Goal: Check status: Check status

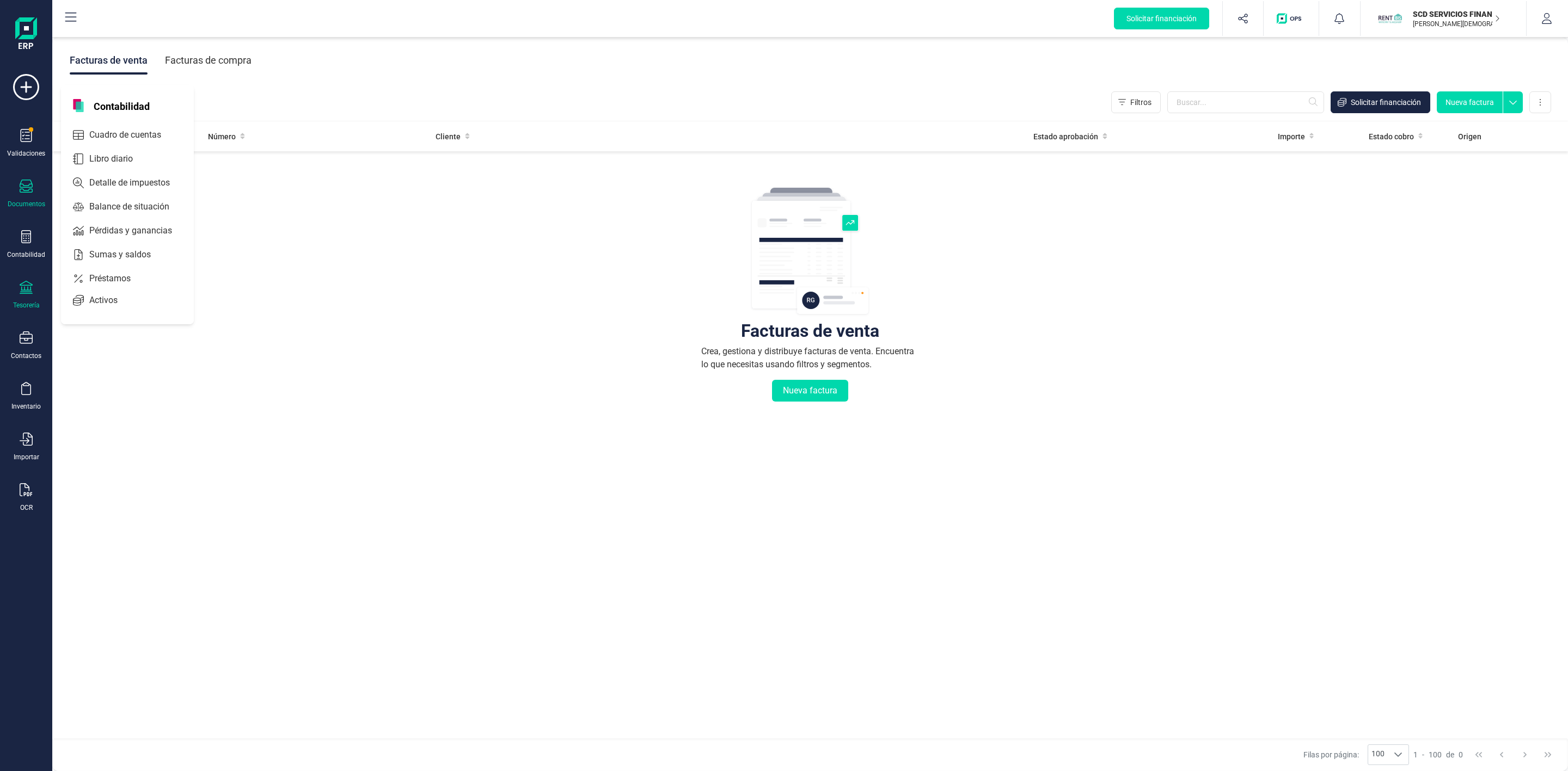
click at [10, 291] on div "Tesorería" at bounding box center [26, 295] width 44 height 29
click at [121, 255] on span "Remesas" at bounding box center [114, 257] width 59 height 13
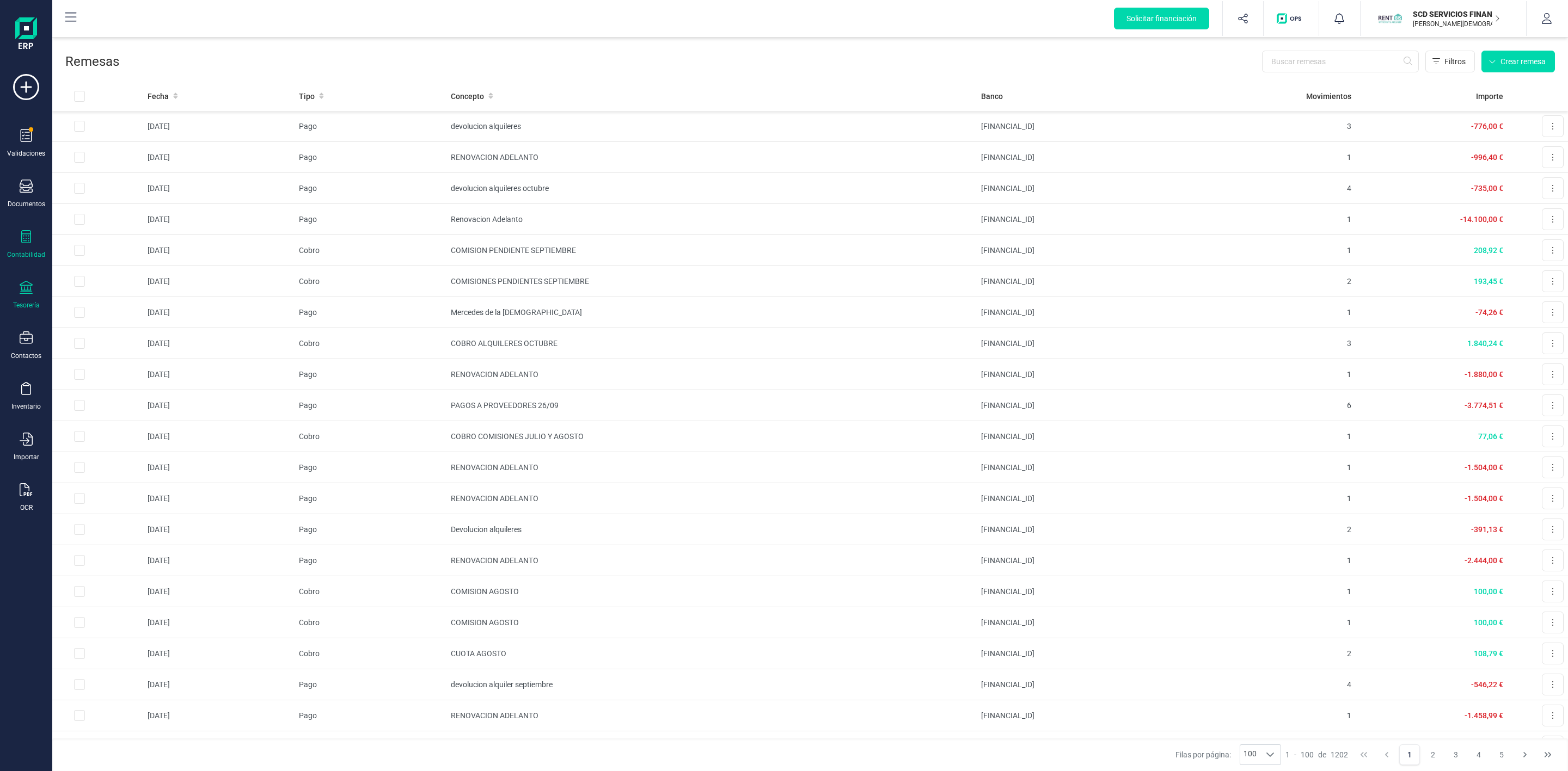
click at [31, 237] on icon at bounding box center [26, 236] width 13 height 13
click at [89, 277] on span "Préstamos" at bounding box center [117, 278] width 65 height 13
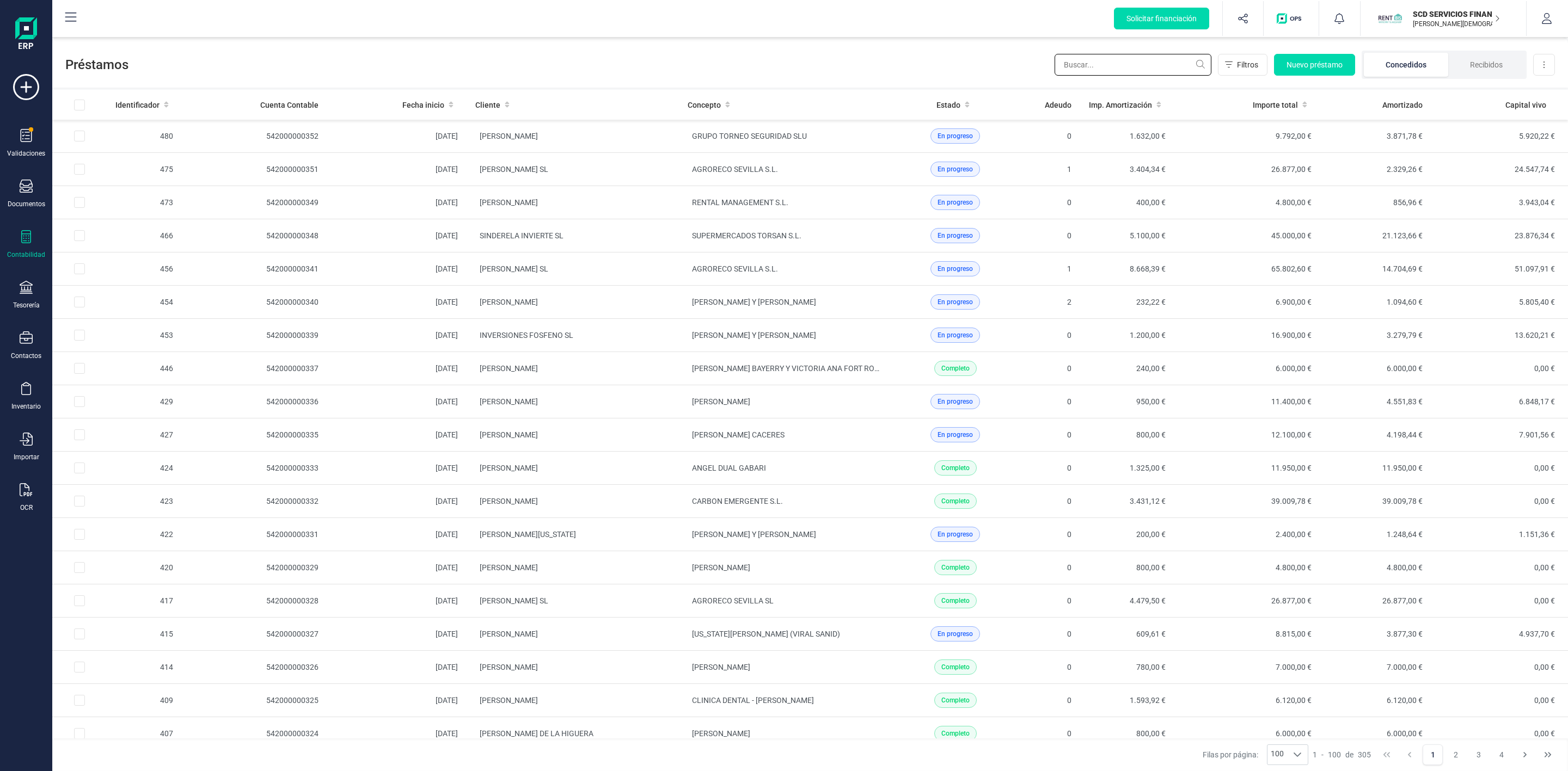
click at [1129, 74] on input "text" at bounding box center [1133, 65] width 157 height 22
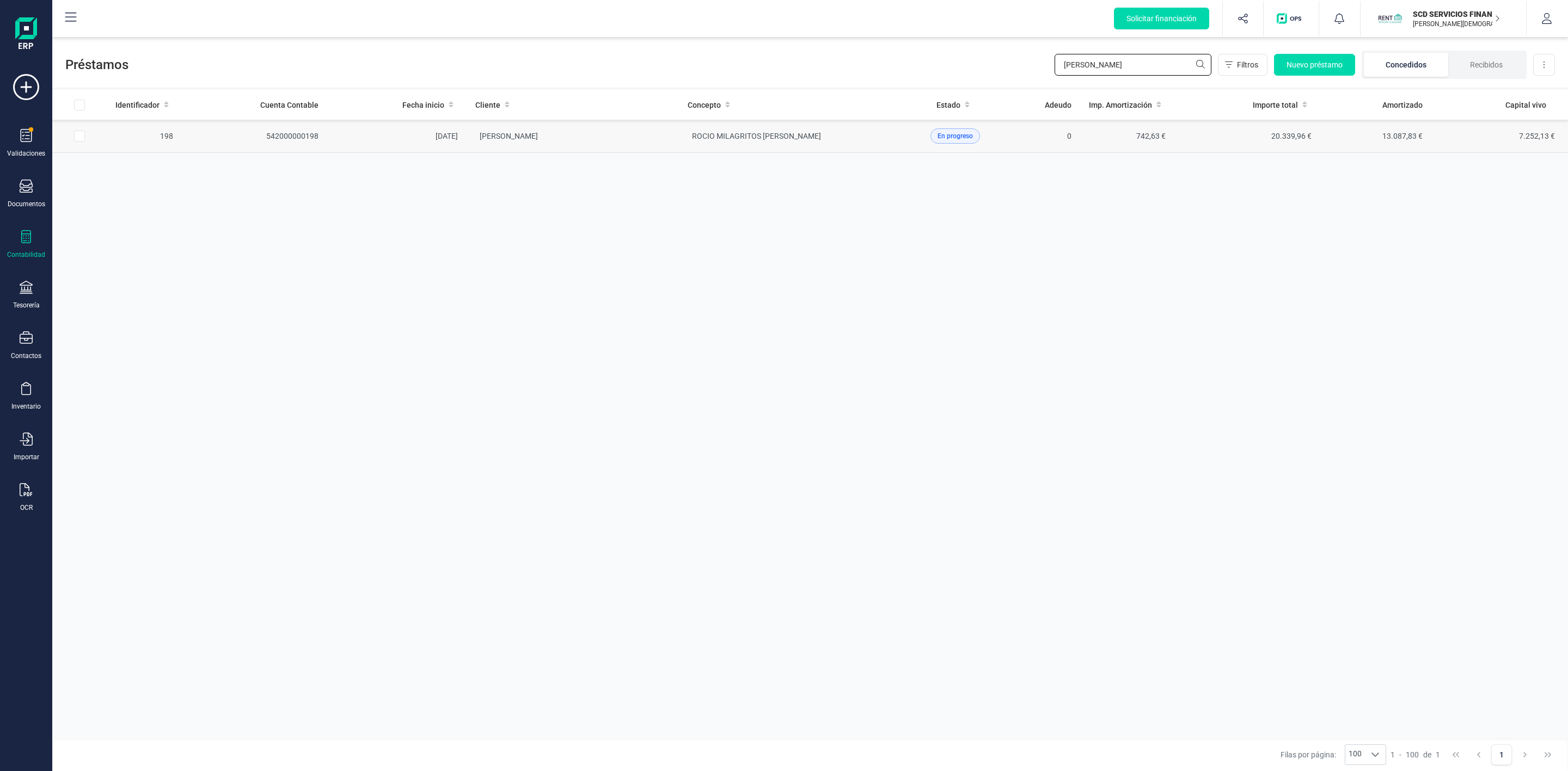
type input "[PERSON_NAME]"
click at [621, 138] on td "[PERSON_NAME]" at bounding box center [573, 136] width 212 height 33
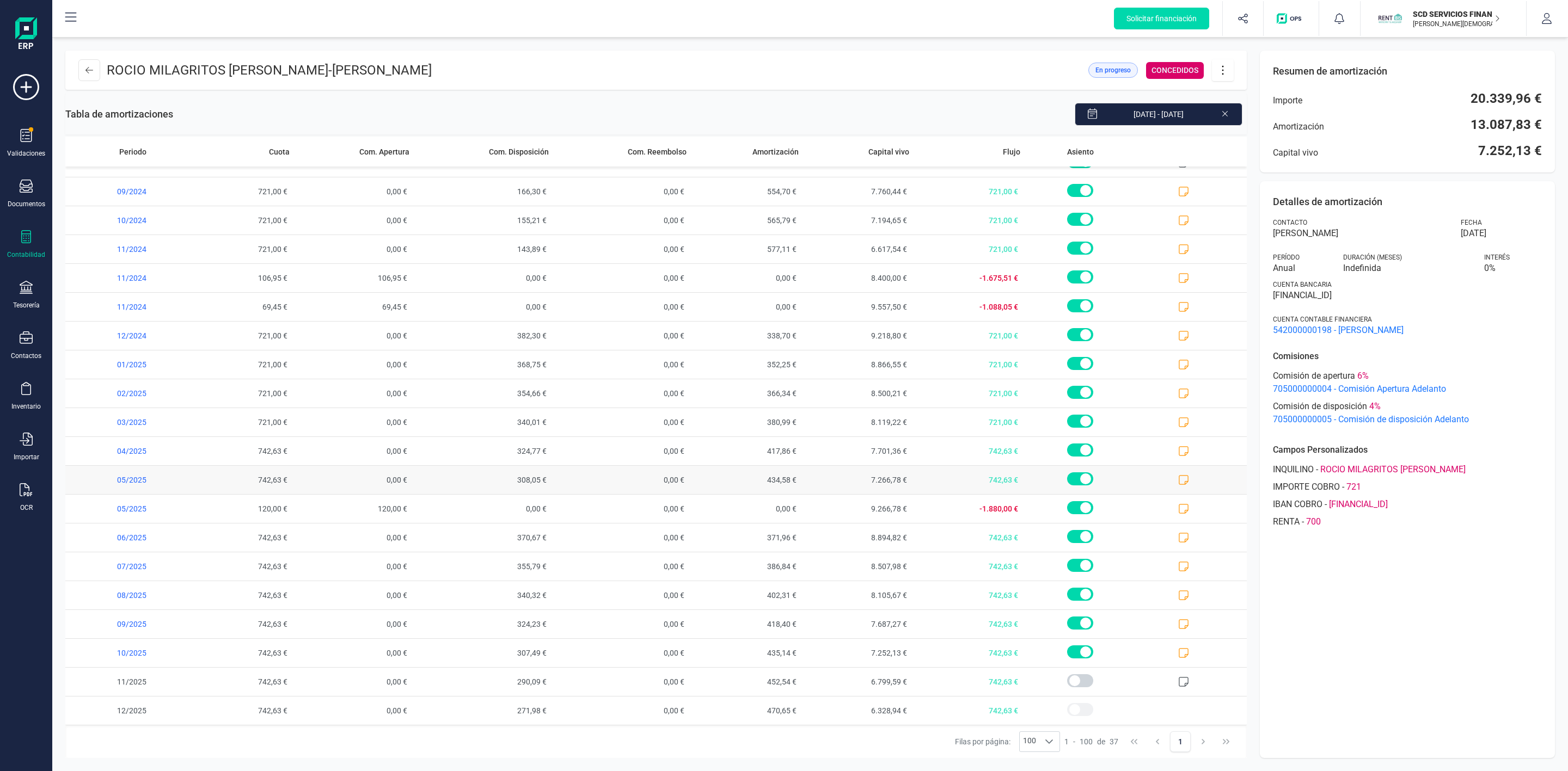
scroll to position [518, 0]
click at [1178, 654] on icon at bounding box center [1184, 653] width 11 height 11
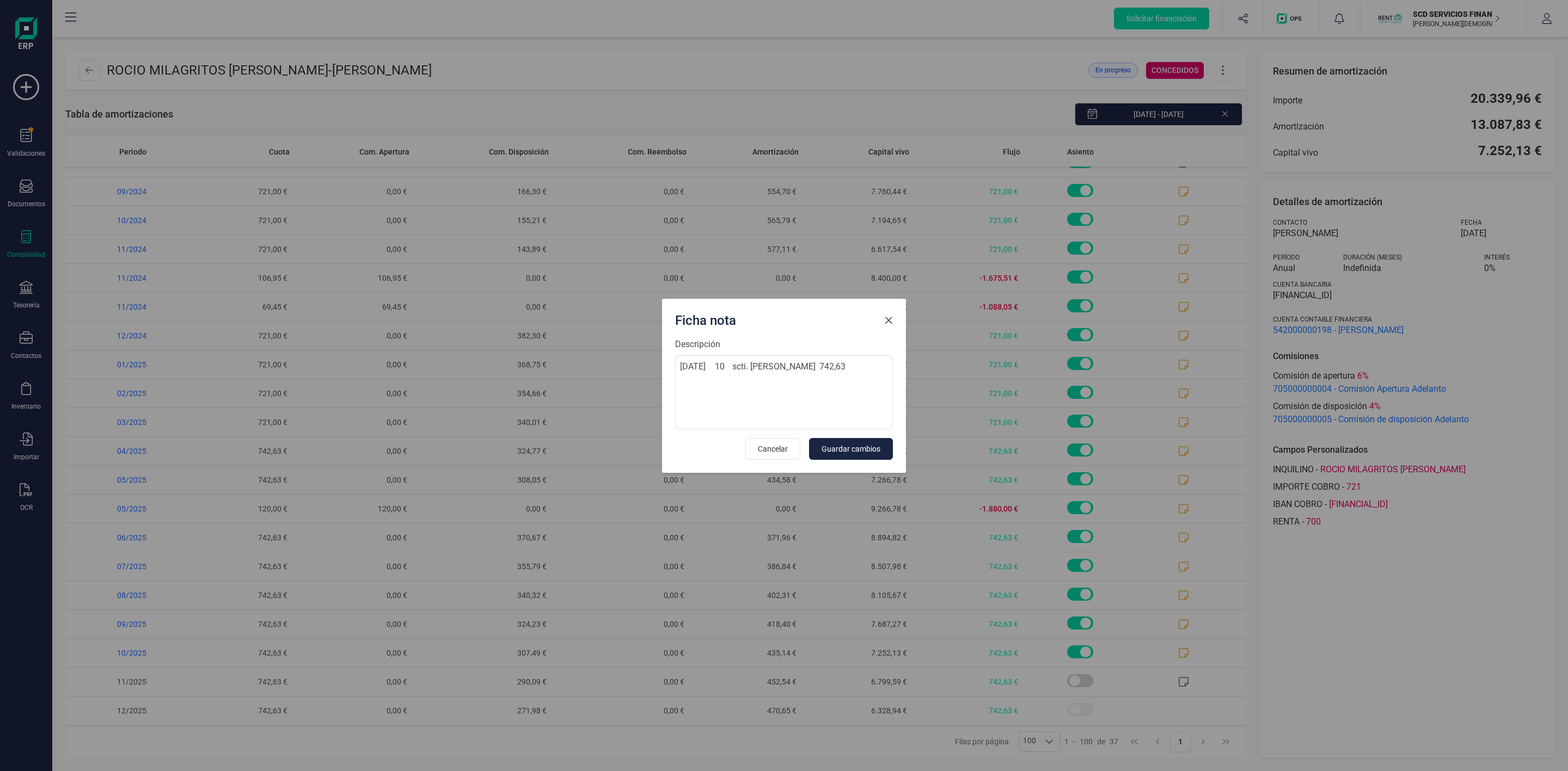
click at [887, 317] on span "Close" at bounding box center [889, 321] width 9 height 9
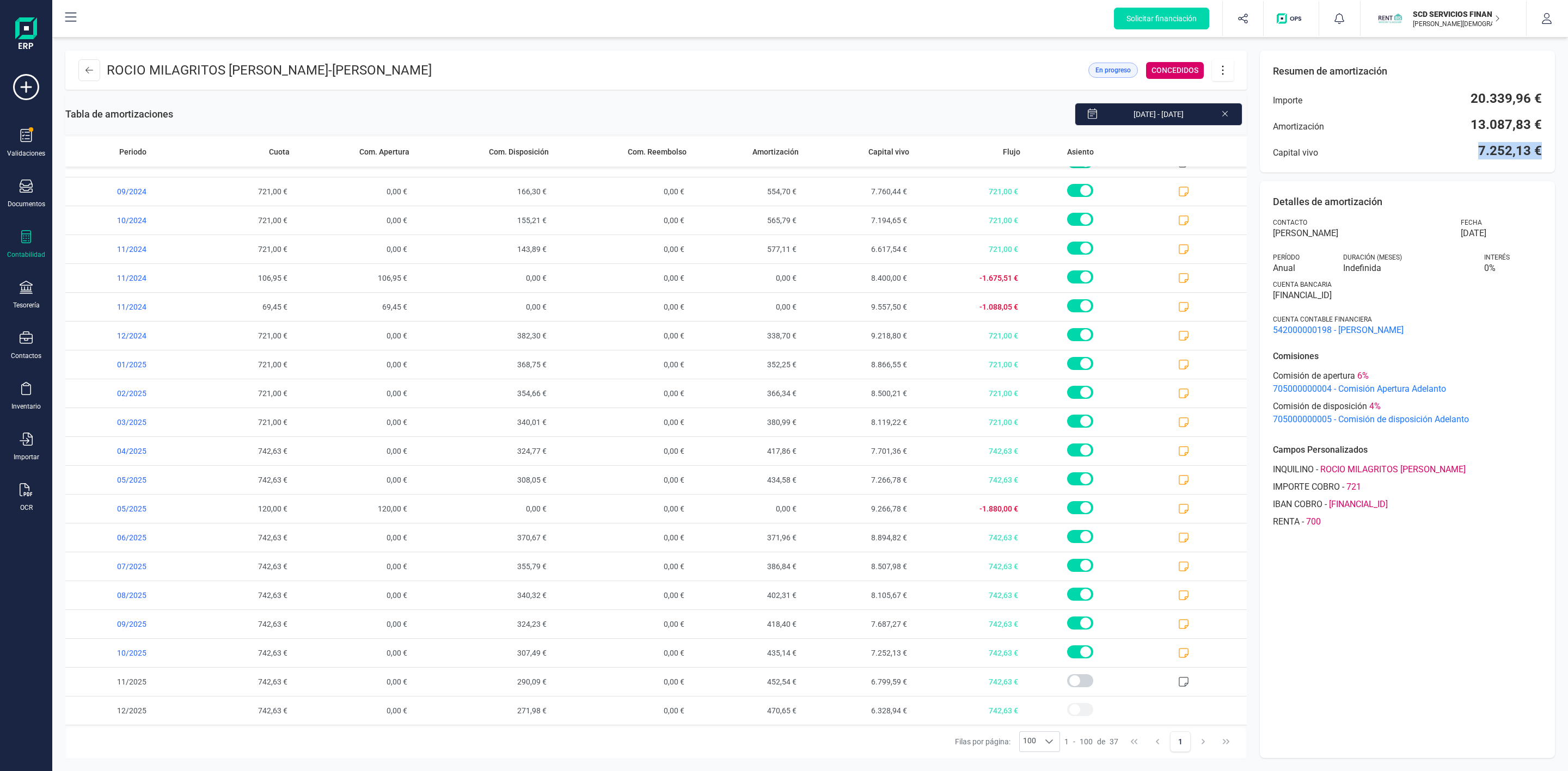
drag, startPoint x: 1473, startPoint y: 150, endPoint x: 1544, endPoint y: 153, distance: 71.1
click at [1544, 153] on div "Resumen de amortización Importe 20.339,96 € Amortización 13.087,83 € Capital vi…" at bounding box center [1407, 111] width 295 height 122
copy span "7.252,13 €"
